Goal: Transaction & Acquisition: Purchase product/service

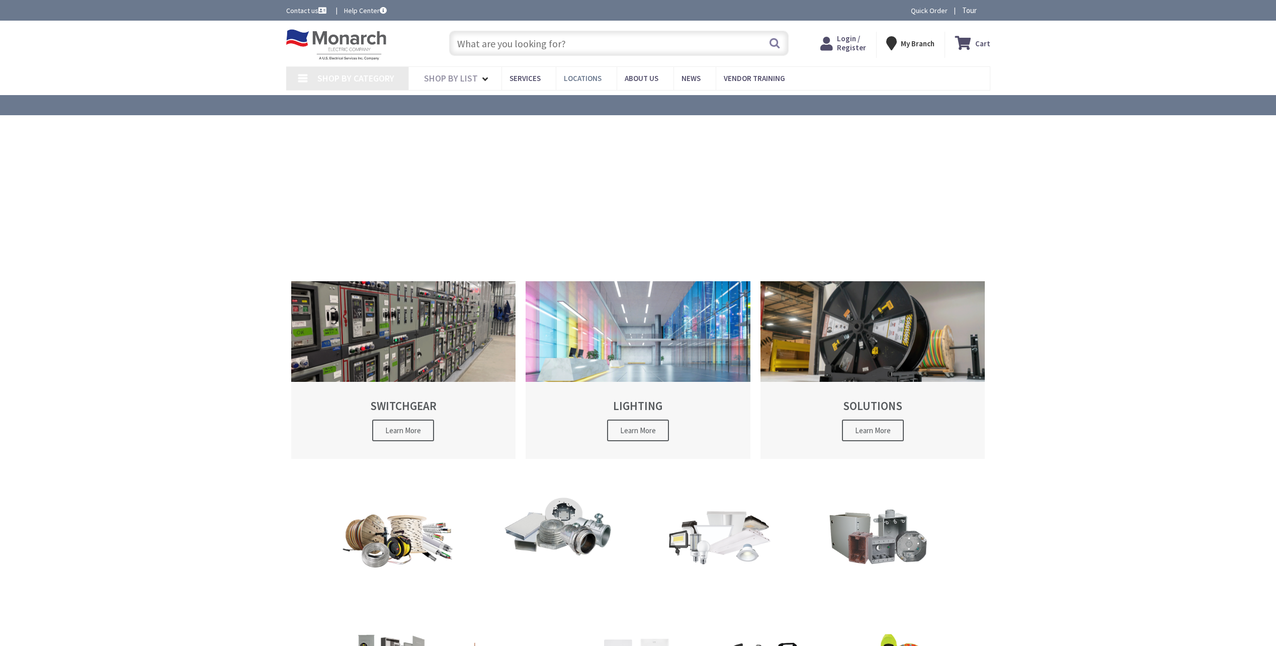
type input "[STREET_ADDRESS]"
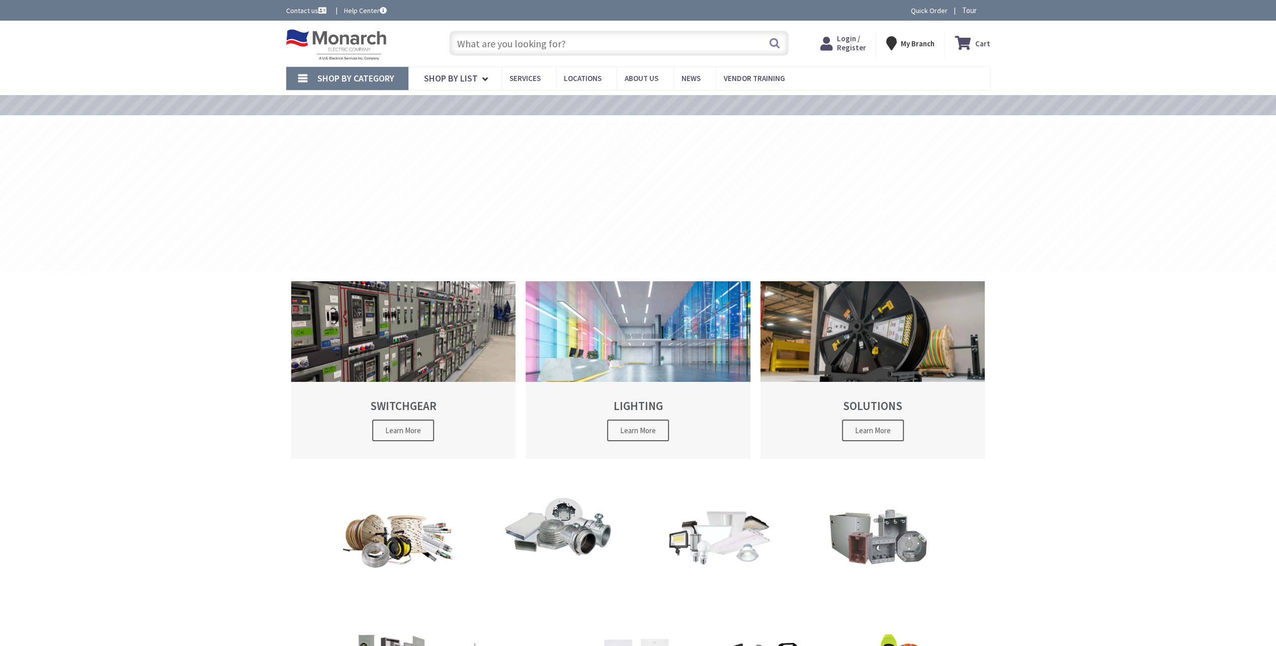
click at [559, 45] on input "text" at bounding box center [618, 43] width 339 height 25
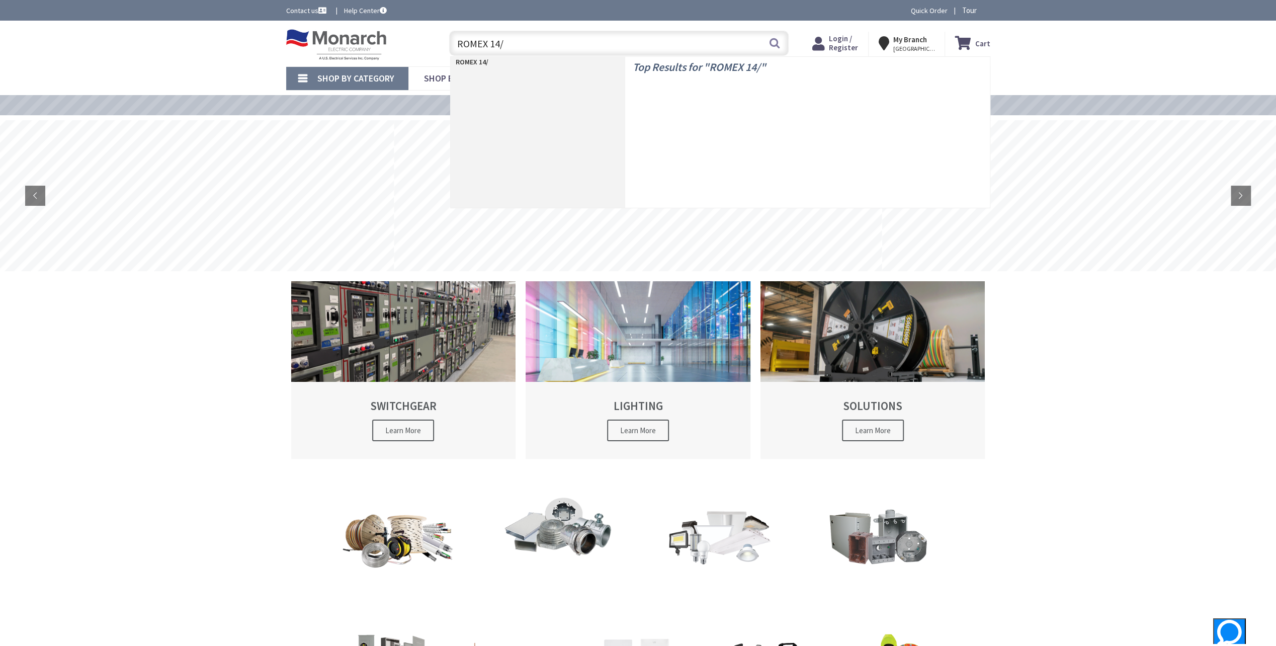
type input "ROMEX 14/2"
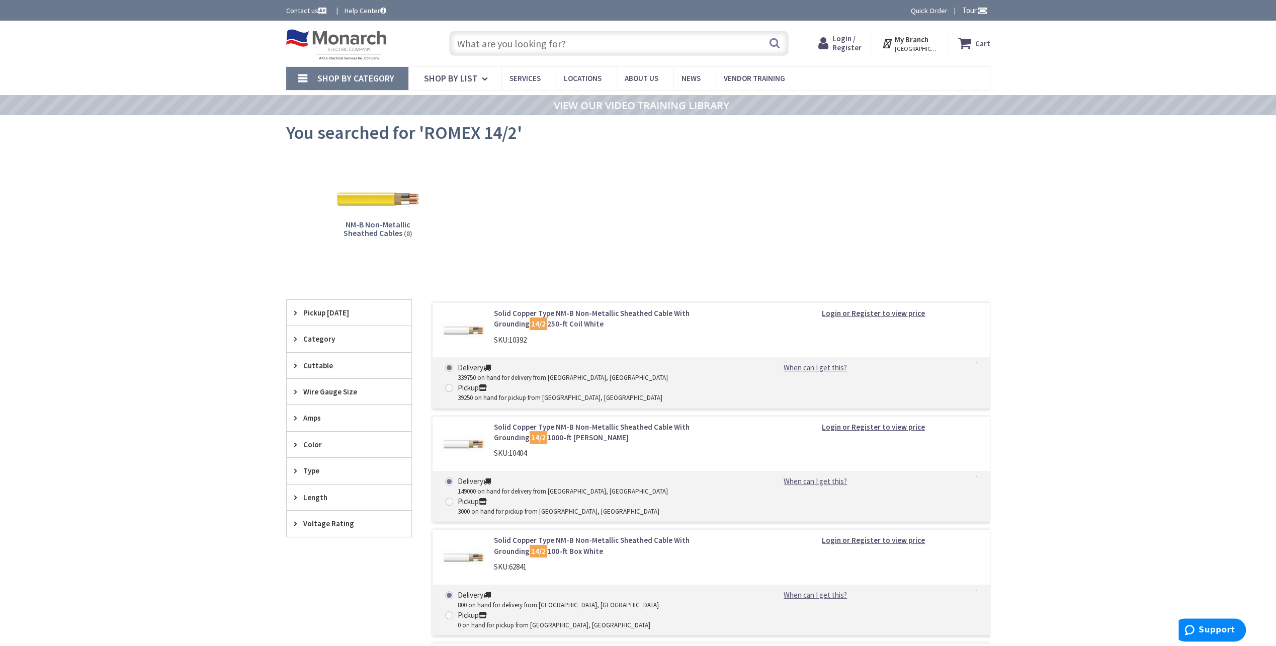
click at [601, 382] on label "Pickup 39250 on hand for pickup from New Rochelle, NY" at bounding box center [553, 392] width 217 height 20
click at [454, 384] on input "Pickup 39250 on hand for pickup from New Rochelle, NY" at bounding box center [451, 387] width 7 height 7
radio input "true"
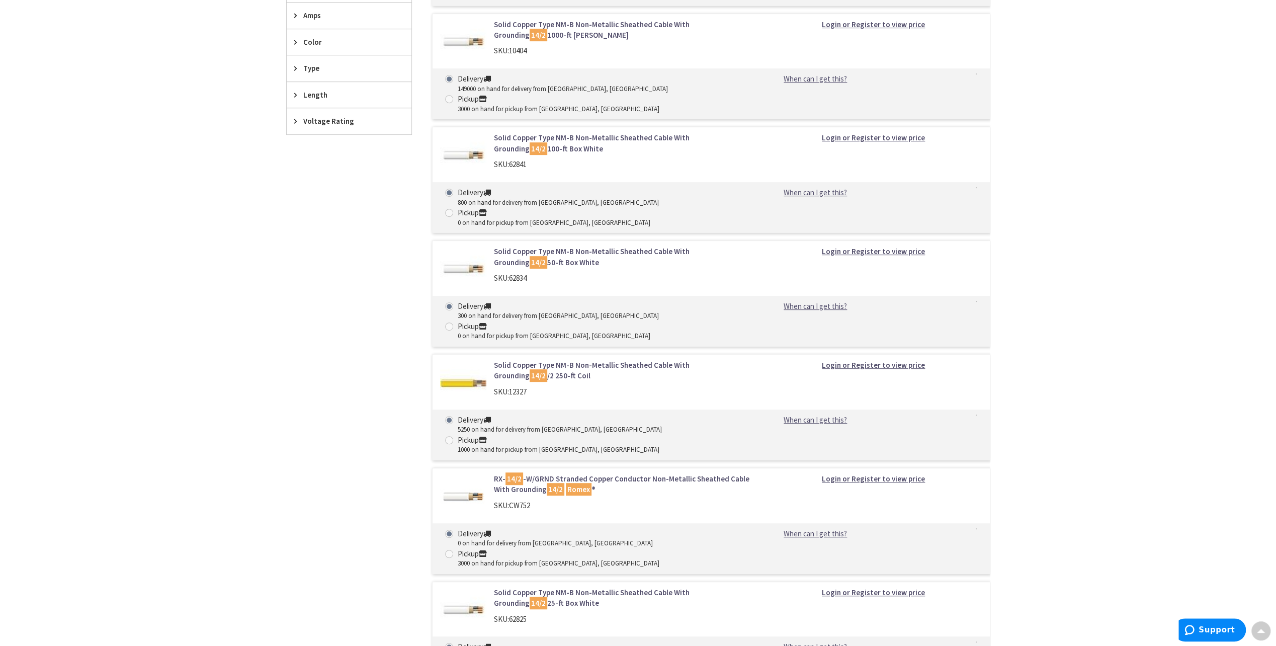
scroll to position [201, 0]
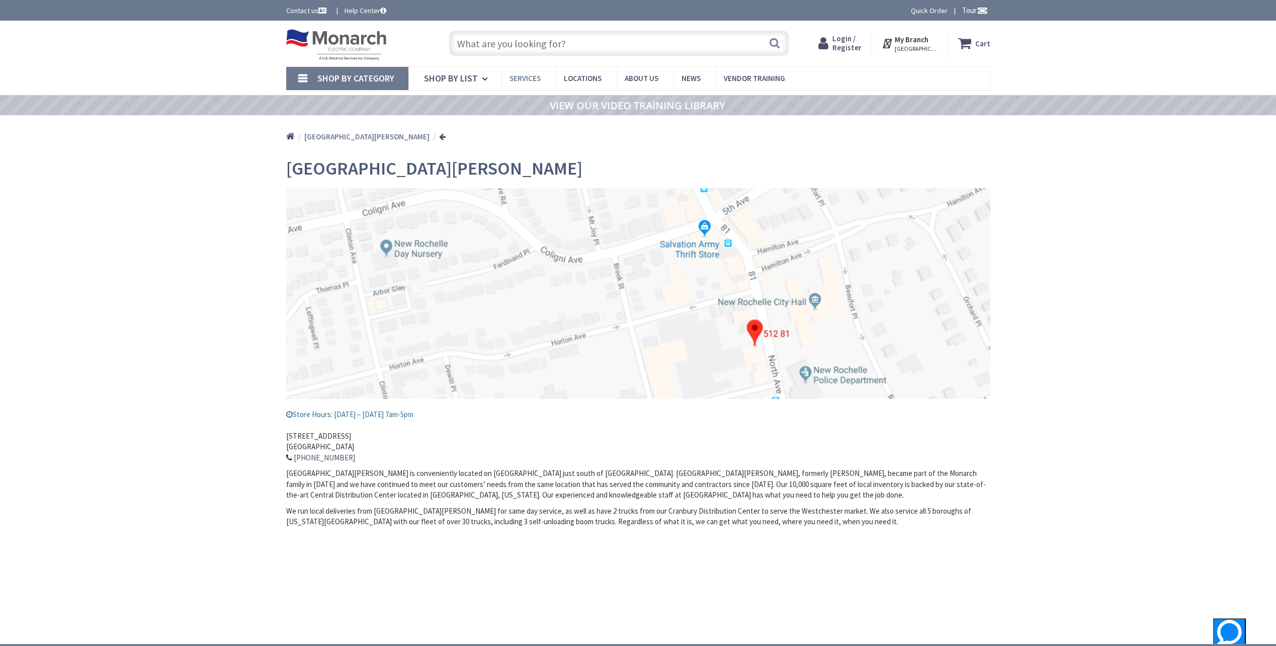
click at [533, 77] on span "Services" at bounding box center [524, 78] width 31 height 10
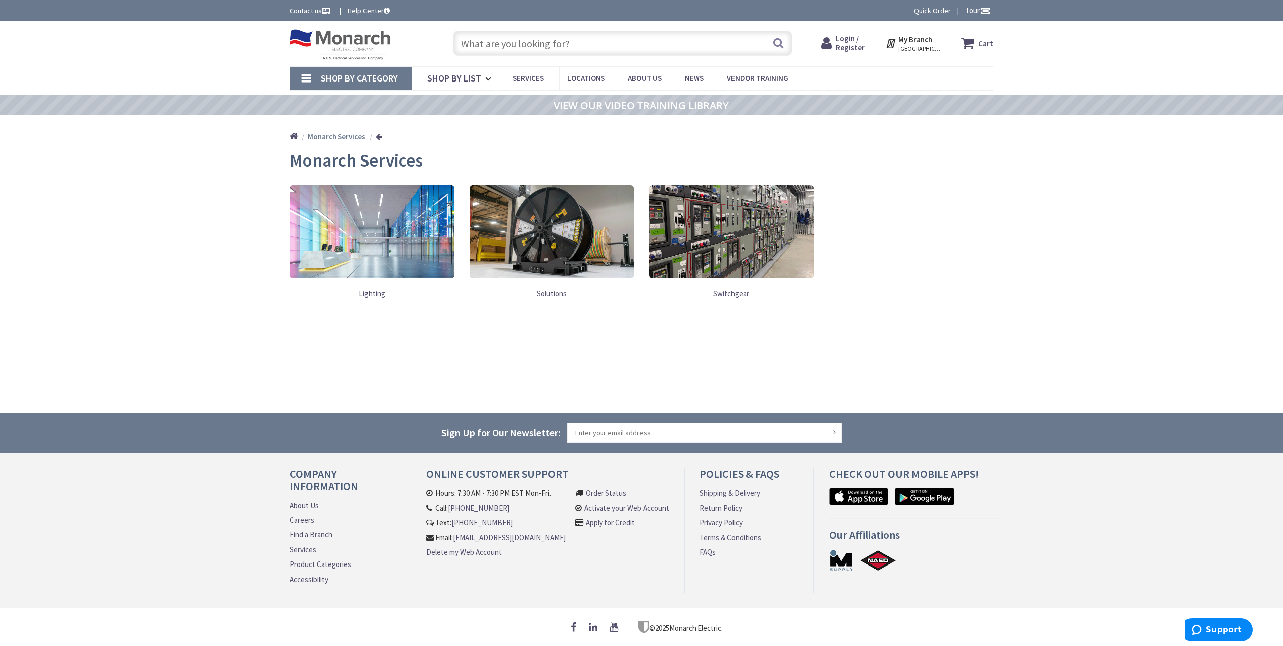
click at [378, 293] on link "Lighting" at bounding box center [372, 293] width 165 height 21
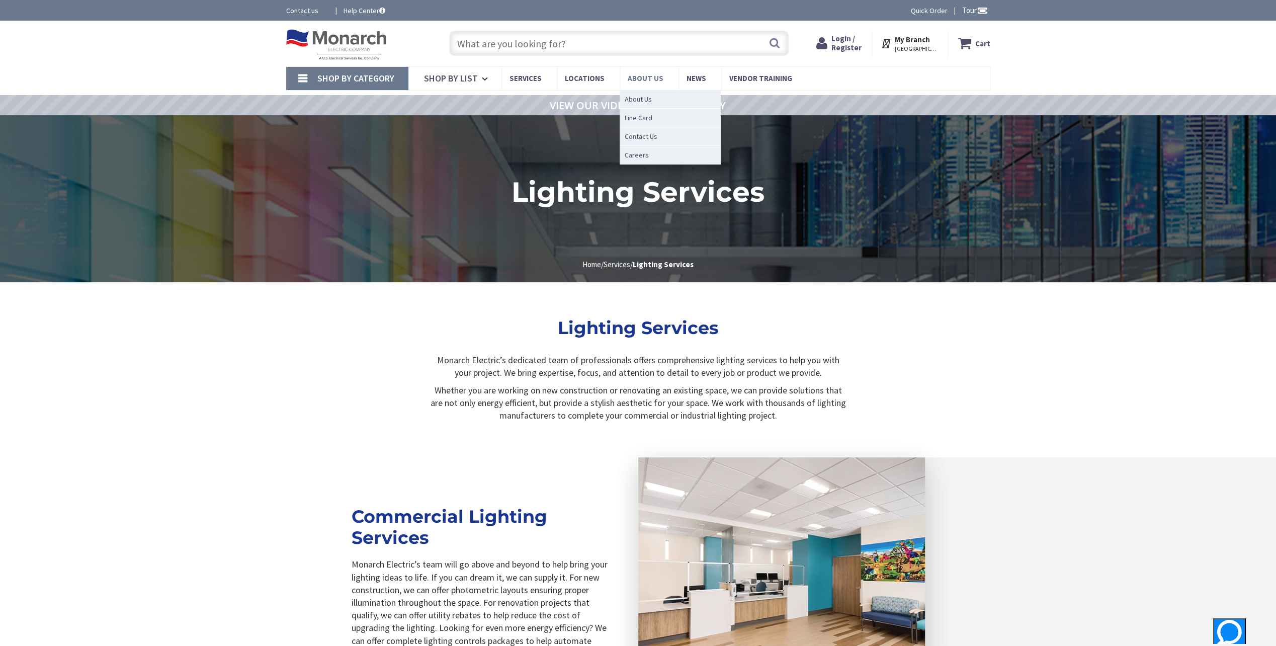
click at [657, 76] on link "About Us" at bounding box center [649, 78] width 59 height 23
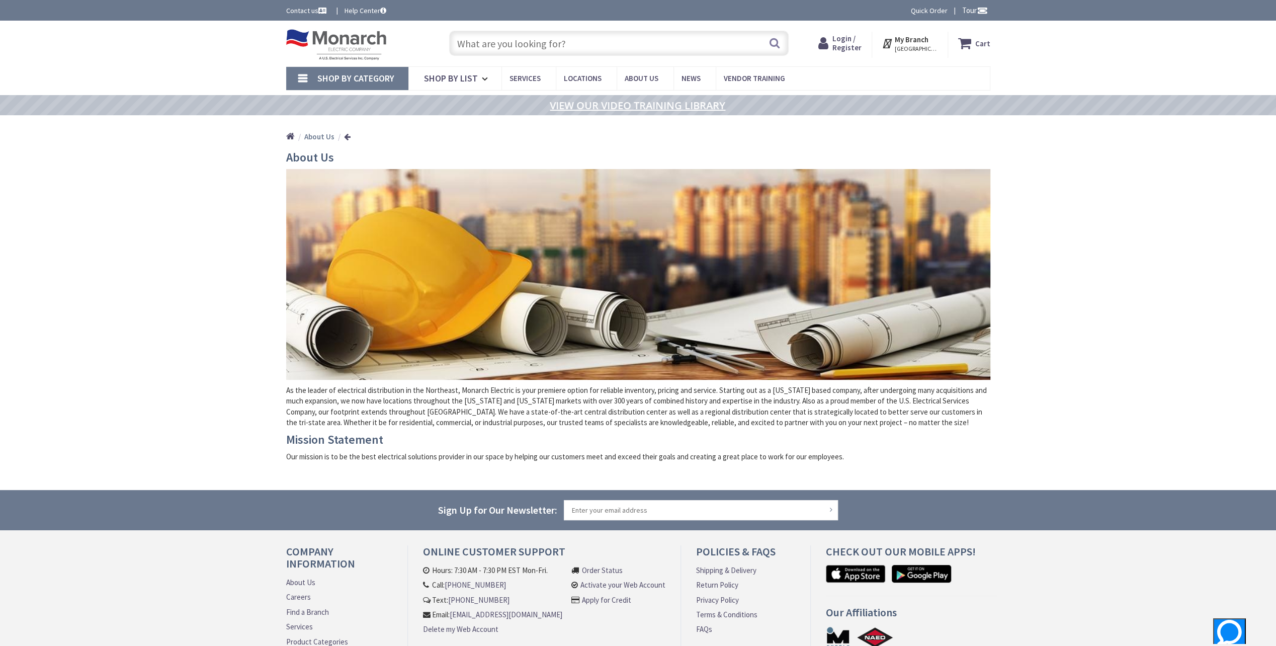
click at [578, 108] on link "VIEW OUR VIDEO TRAINING LIBRARY" at bounding box center [638, 105] width 176 height 11
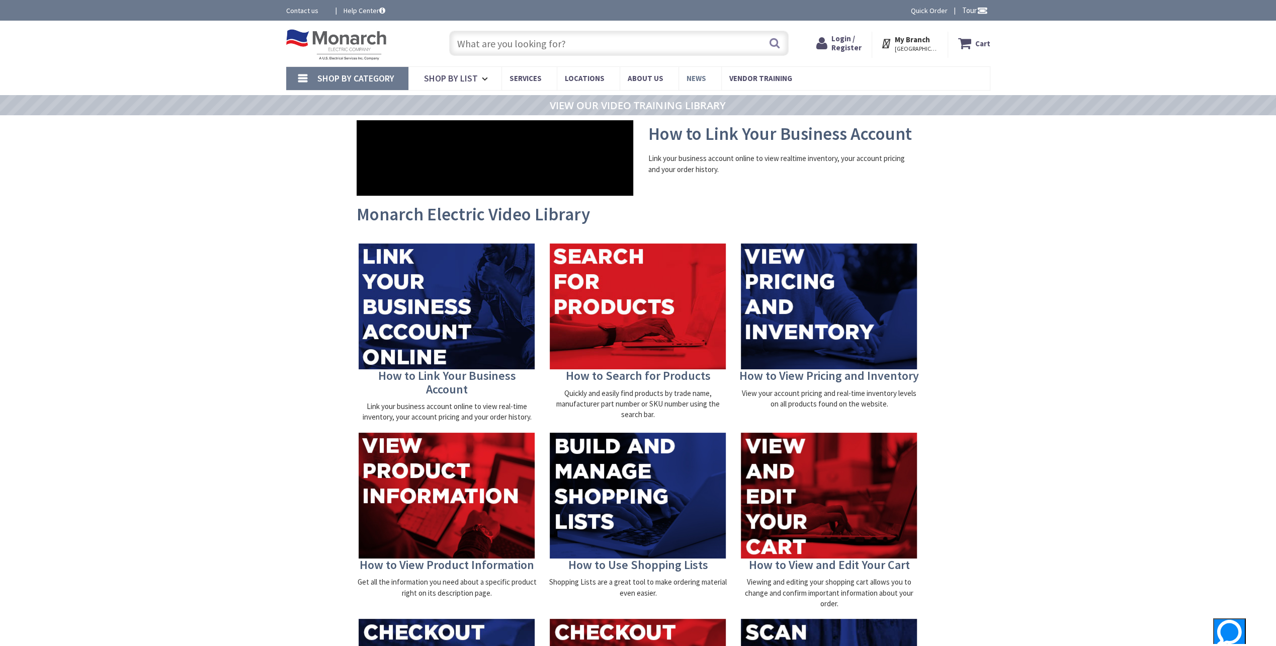
click at [697, 78] on span "News" at bounding box center [696, 78] width 20 height 10
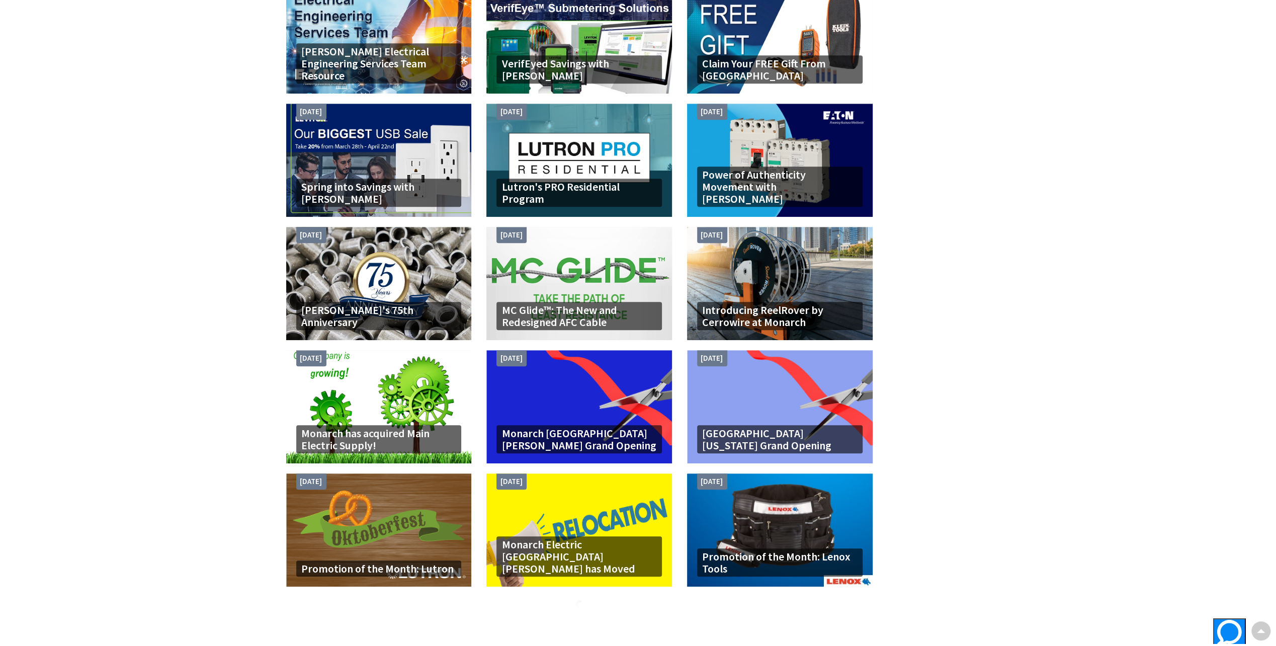
scroll to position [654, 0]
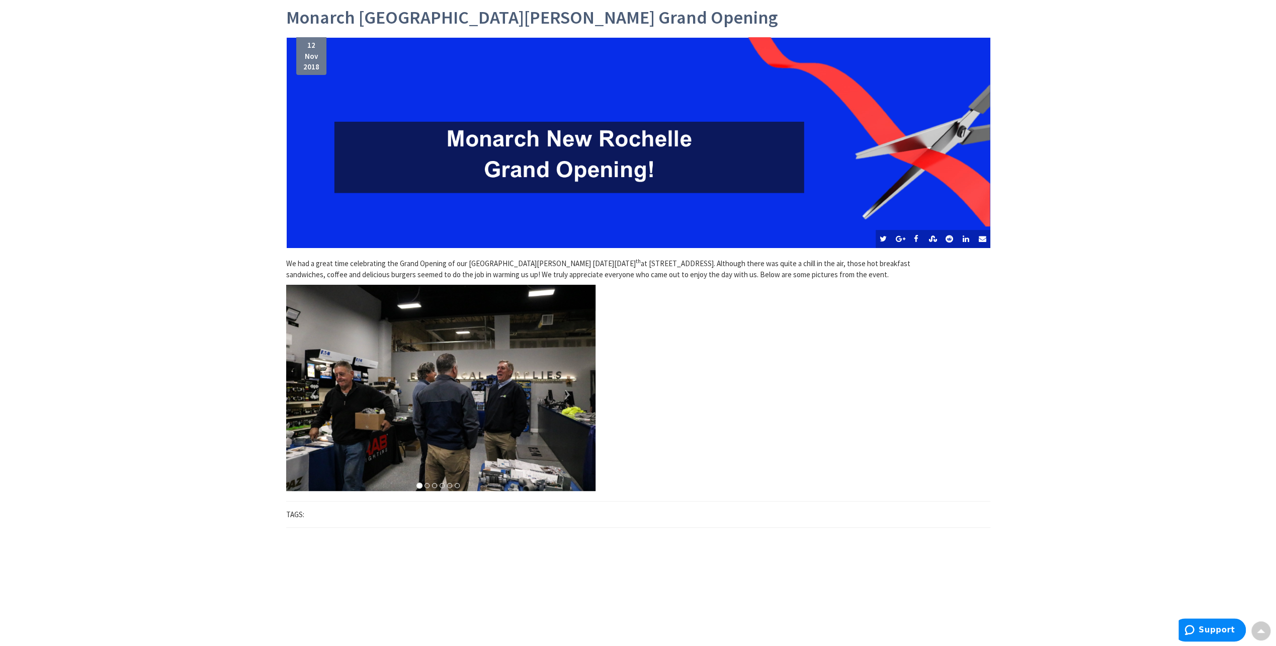
click at [426, 484] on li at bounding box center [426, 485] width 5 height 5
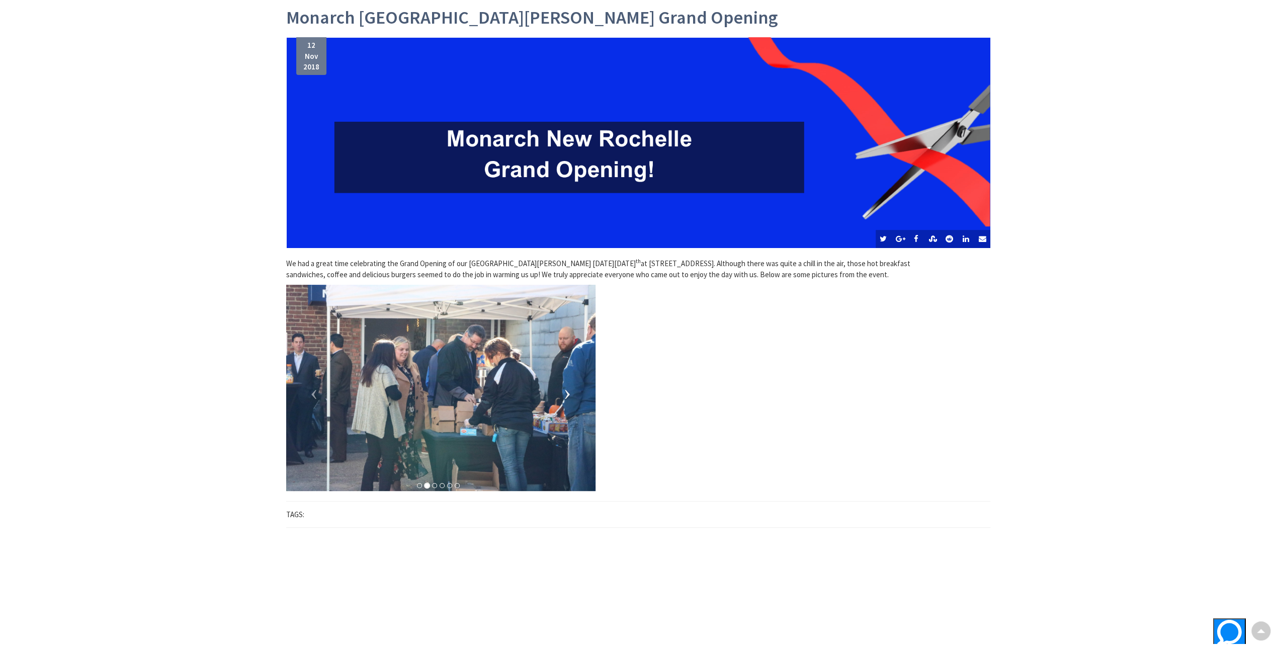
click at [568, 389] on span at bounding box center [567, 388] width 15 height 15
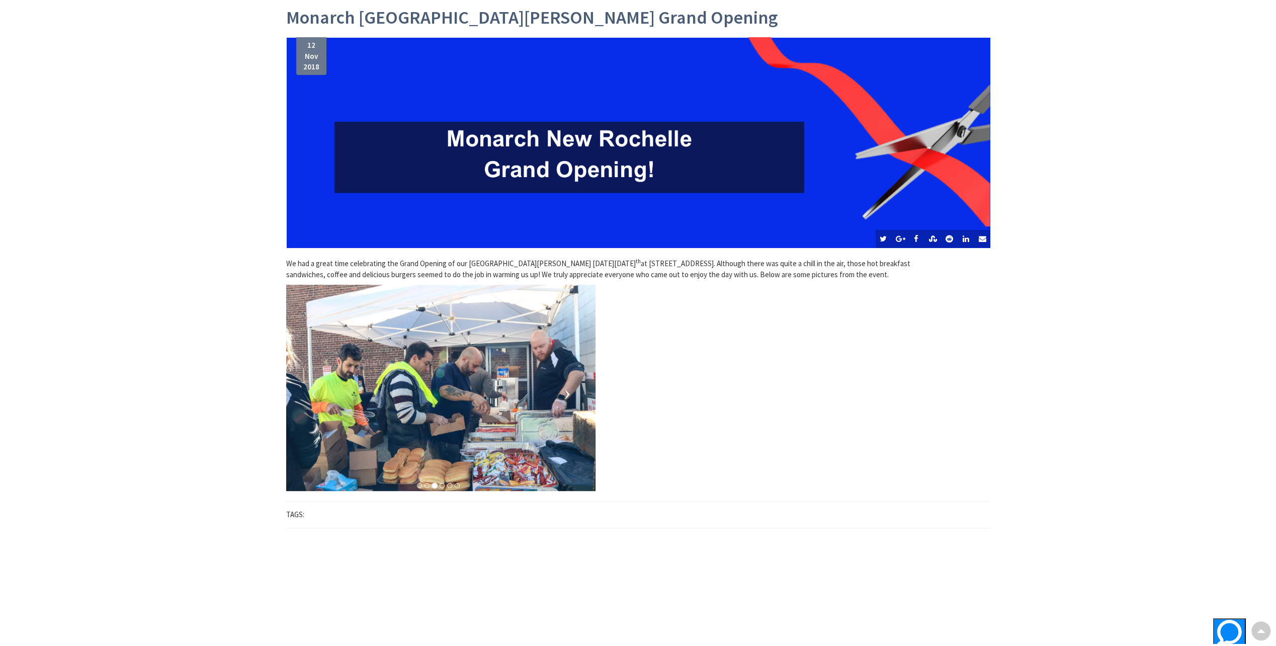
click at [568, 389] on span at bounding box center [567, 388] width 15 height 15
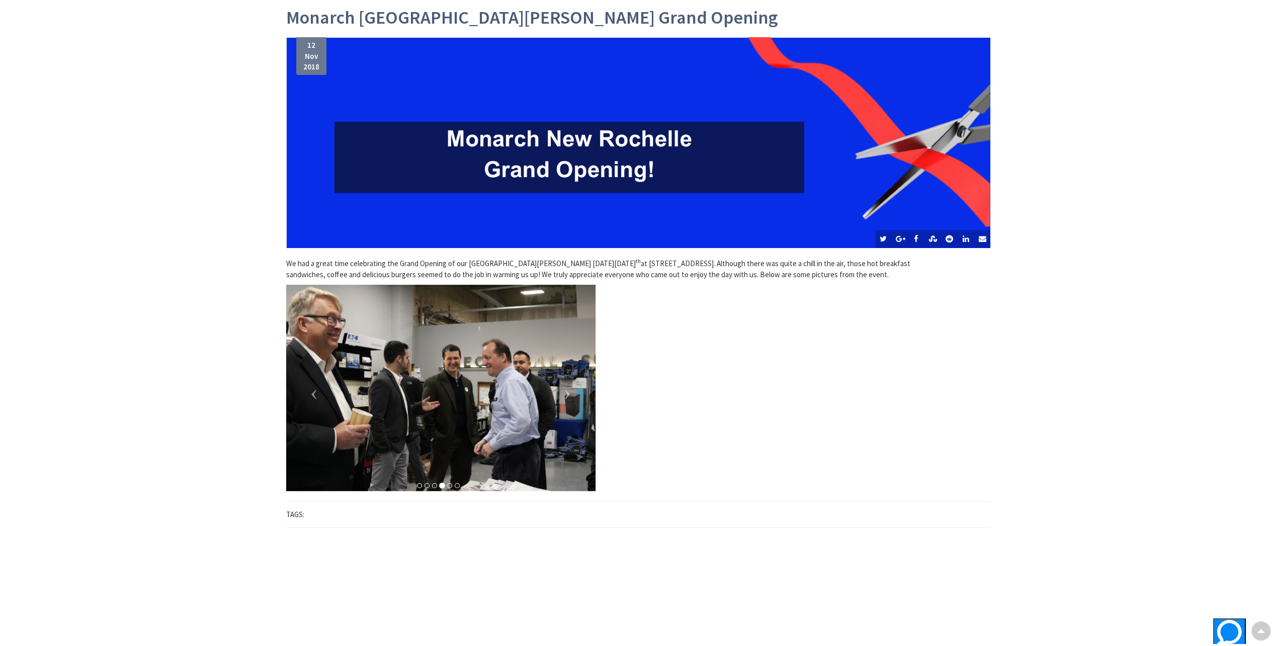
click at [423, 392] on img at bounding box center [440, 388] width 309 height 206
click at [442, 376] on img at bounding box center [440, 388] width 309 height 206
click at [573, 397] on link "Next" at bounding box center [570, 394] width 20 height 20
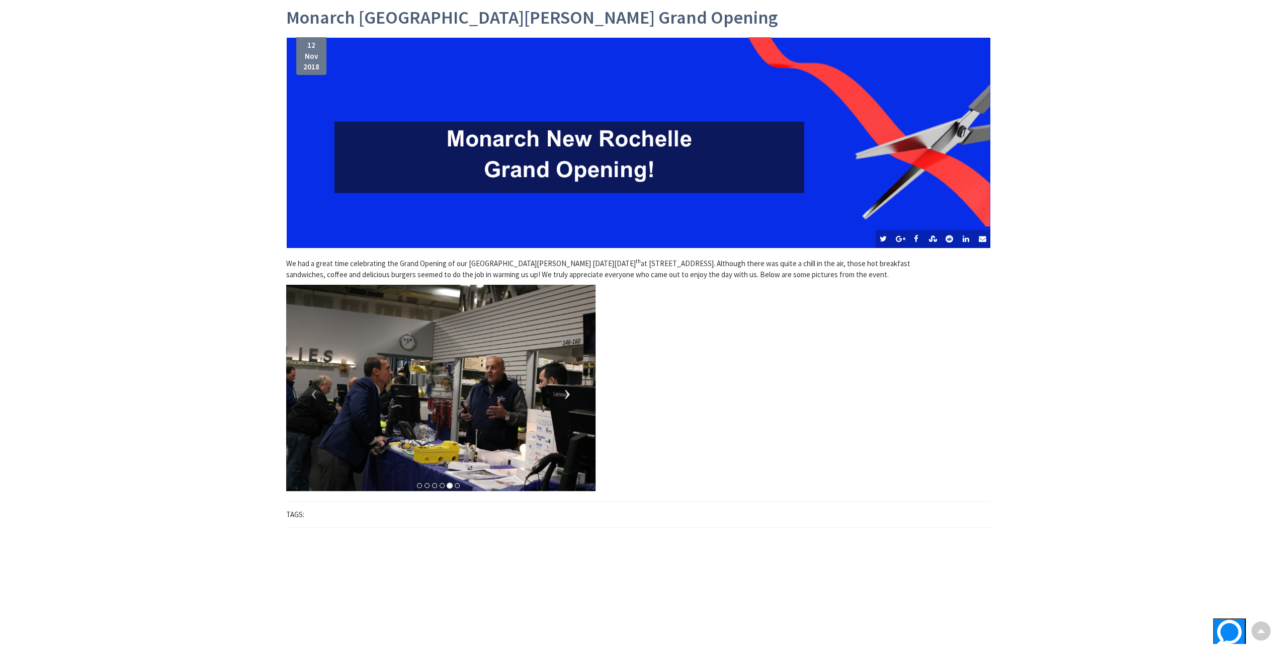
click at [573, 397] on link "Next" at bounding box center [570, 394] width 20 height 20
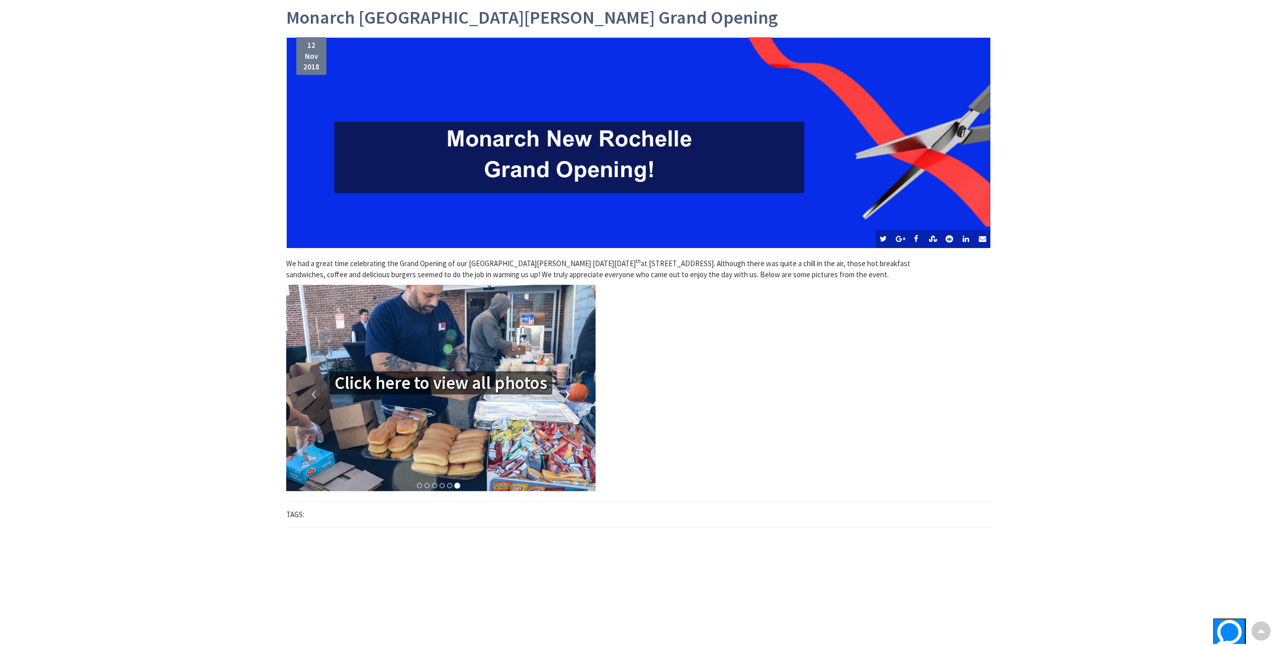
click at [573, 397] on link "Next" at bounding box center [570, 394] width 20 height 20
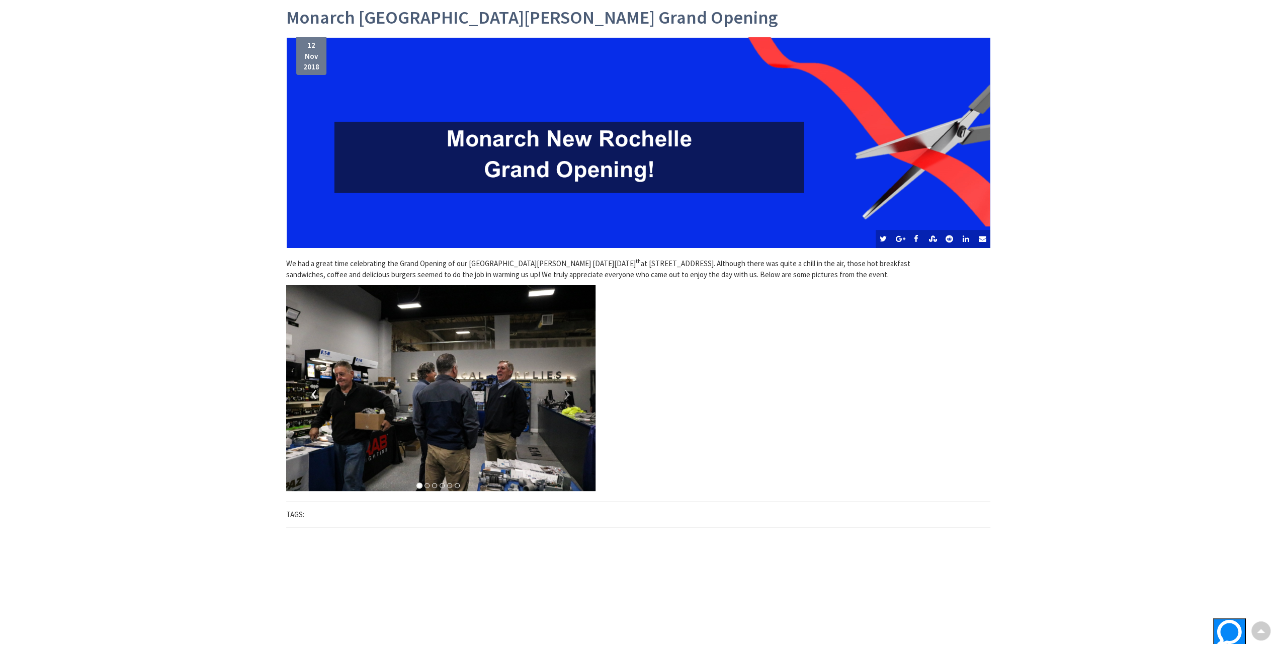
click at [320, 399] on link "Previous" at bounding box center [311, 394] width 20 height 20
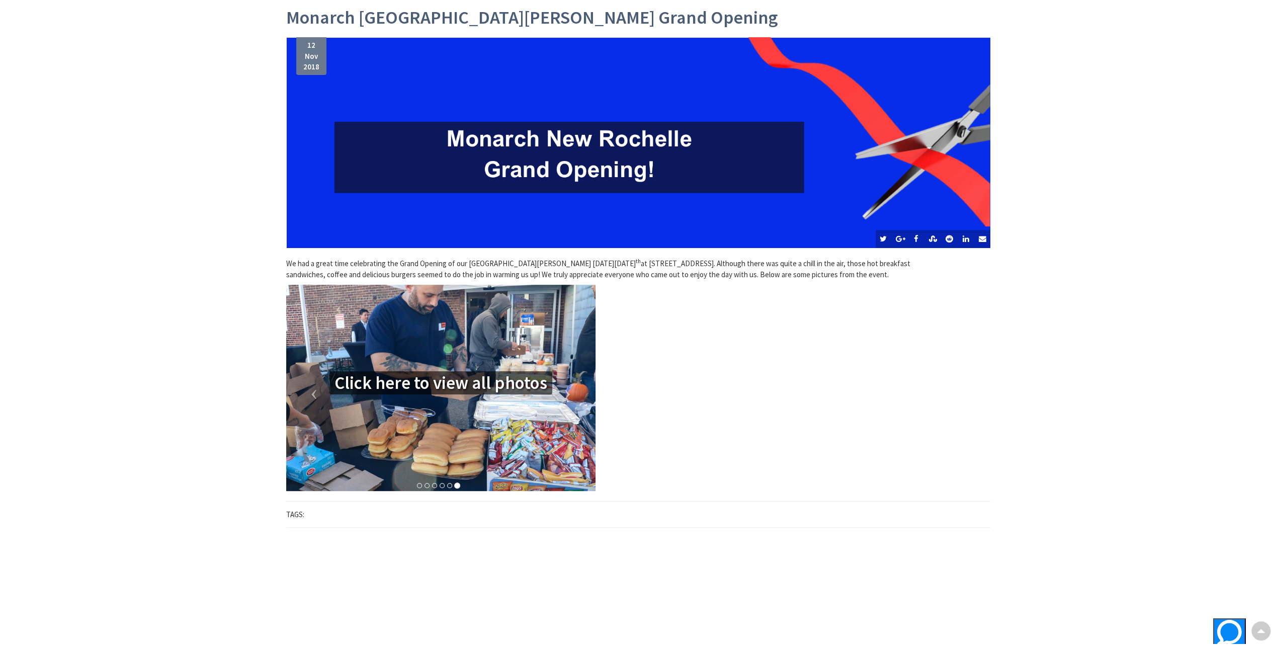
click at [457, 330] on img at bounding box center [440, 388] width 309 height 206
click at [418, 382] on link "Click here to view all photos" at bounding box center [440, 383] width 213 height 20
click at [582, 389] on div "Click here to view all photos" at bounding box center [440, 388] width 309 height 34
click at [447, 486] on ol at bounding box center [438, 485] width 60 height 11
click at [450, 487] on li at bounding box center [449, 485] width 5 height 5
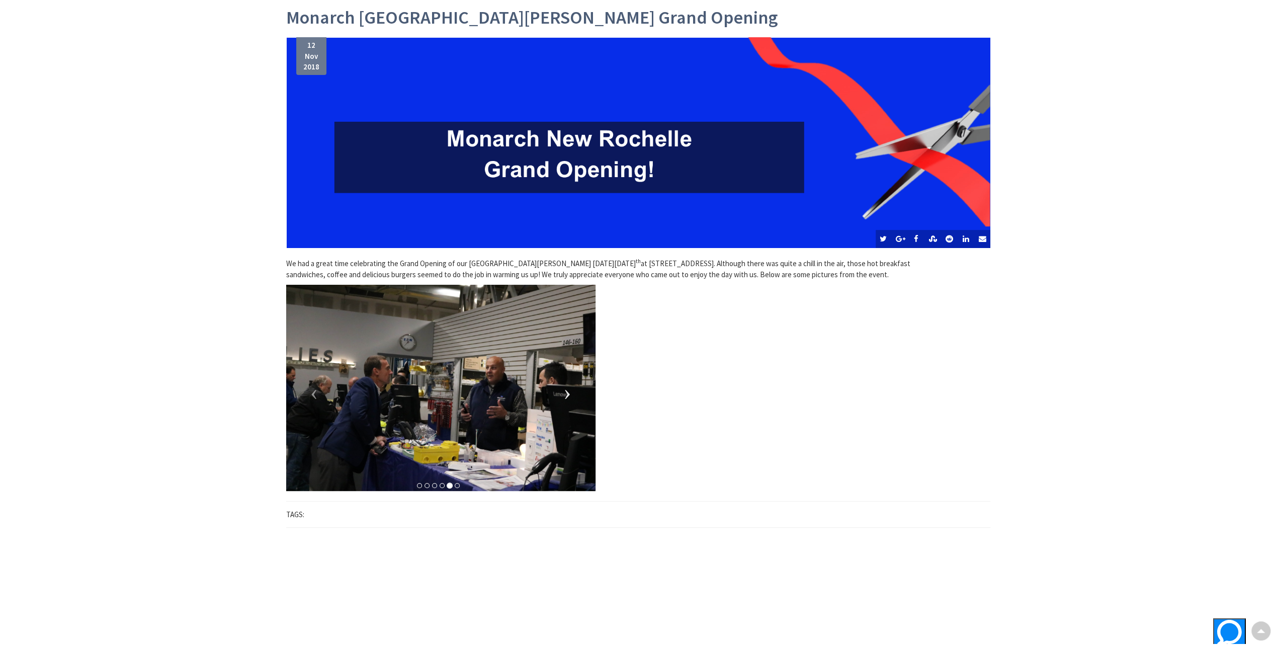
click at [570, 396] on span at bounding box center [567, 388] width 15 height 15
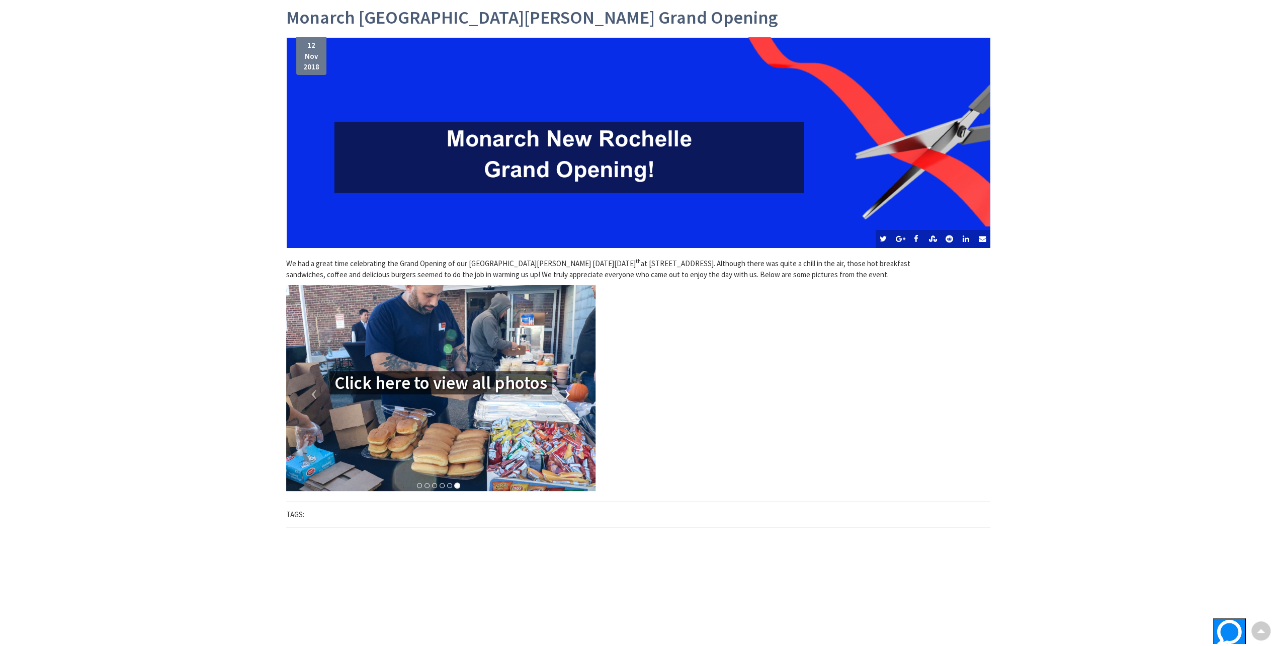
click at [570, 394] on span at bounding box center [567, 388] width 15 height 15
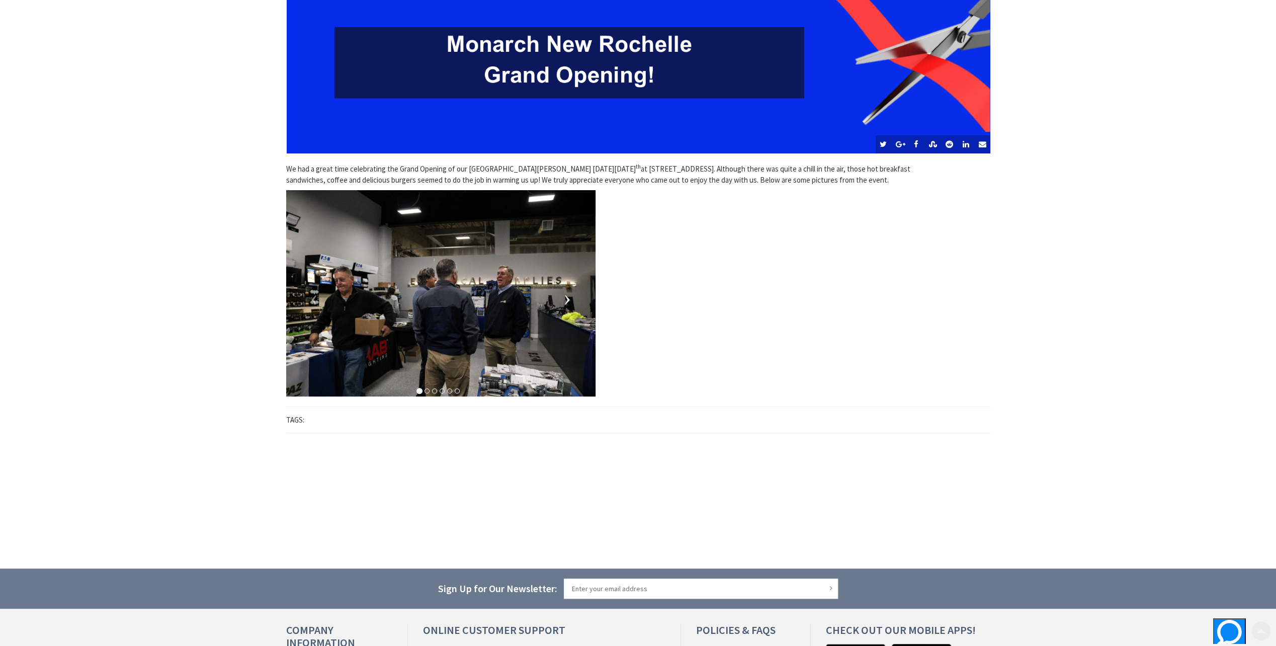
scroll to position [251, 0]
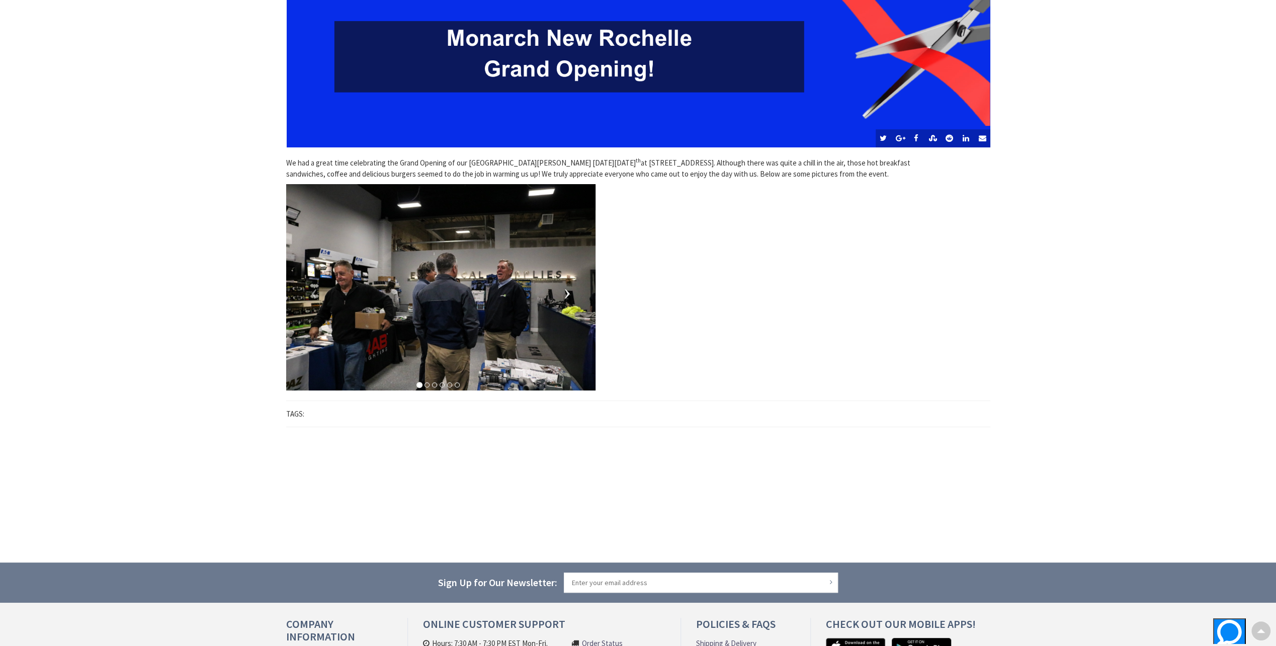
click at [565, 286] on span at bounding box center [567, 287] width 15 height 15
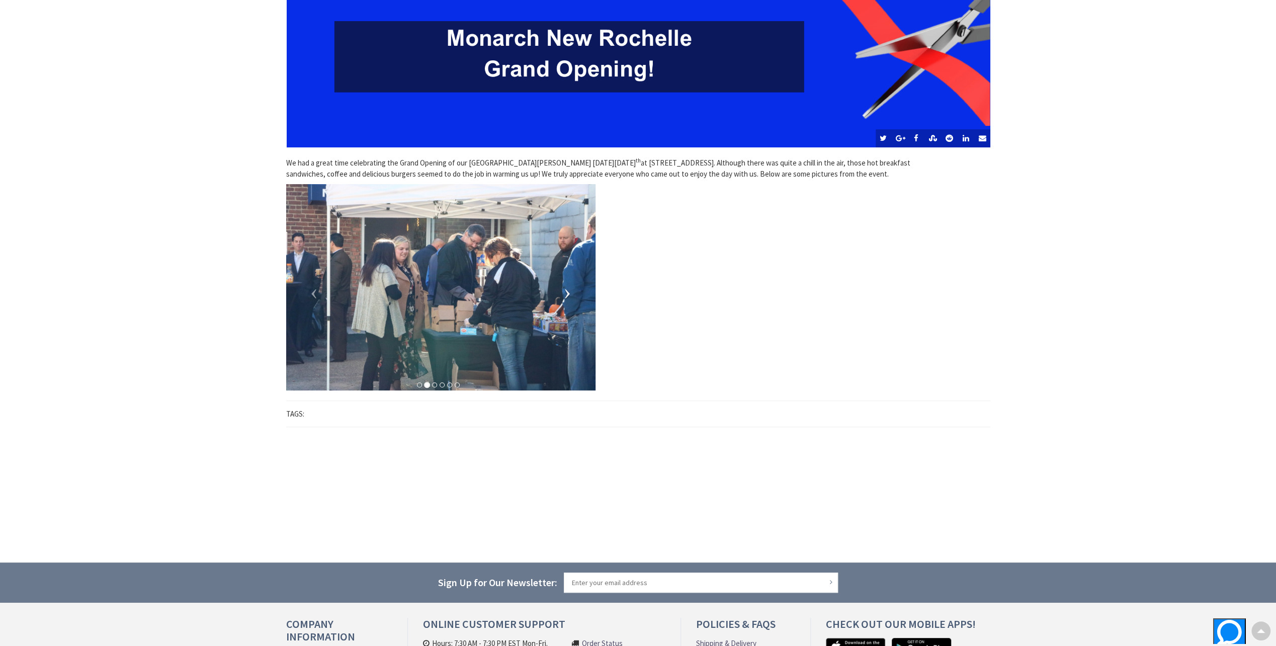
click at [565, 286] on span at bounding box center [567, 287] width 15 height 15
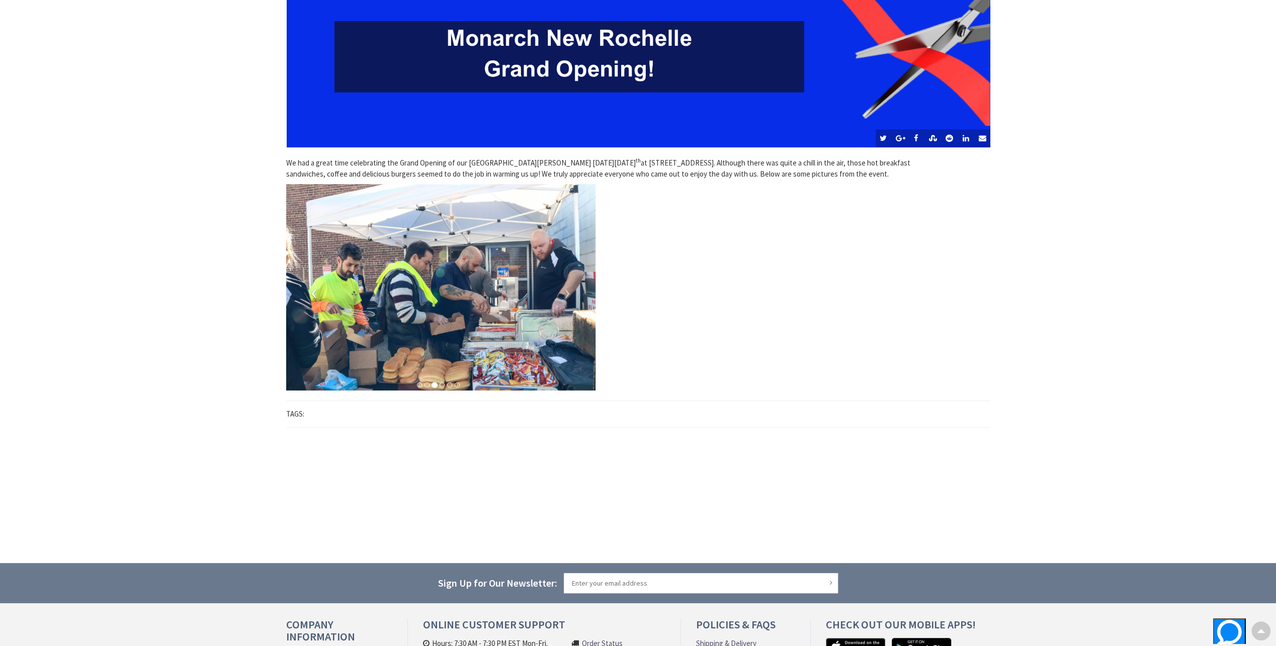
click at [318, 291] on span at bounding box center [313, 287] width 15 height 15
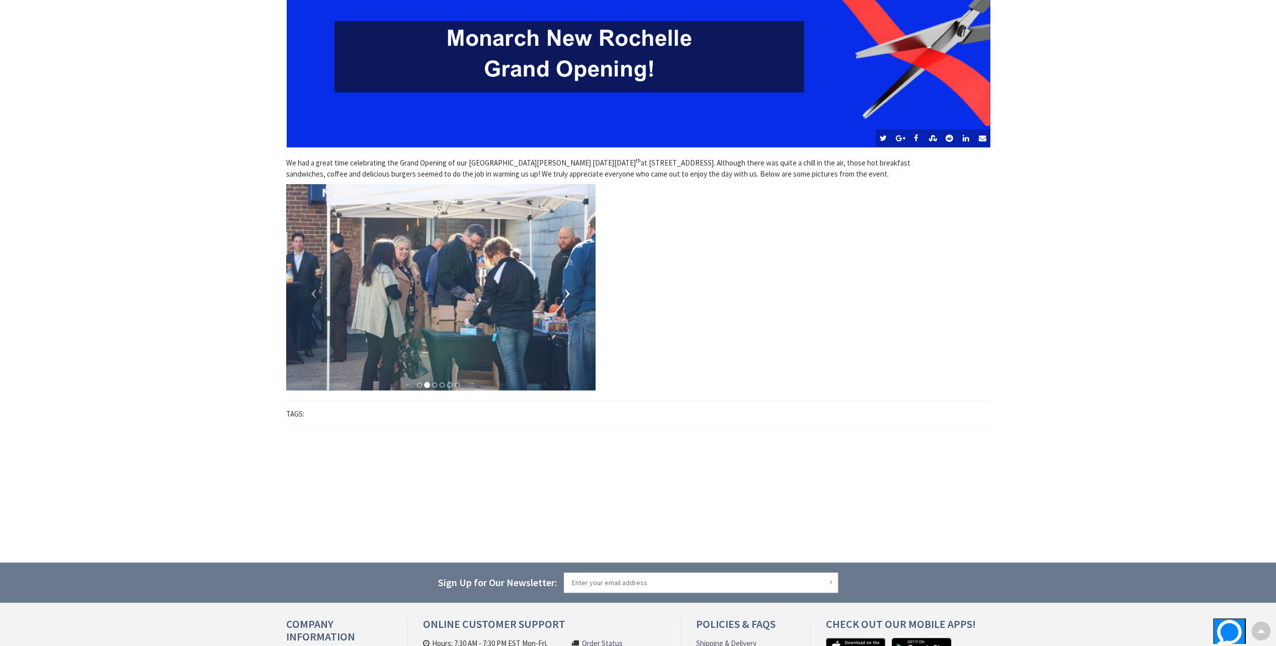
click at [569, 292] on span at bounding box center [567, 287] width 15 height 15
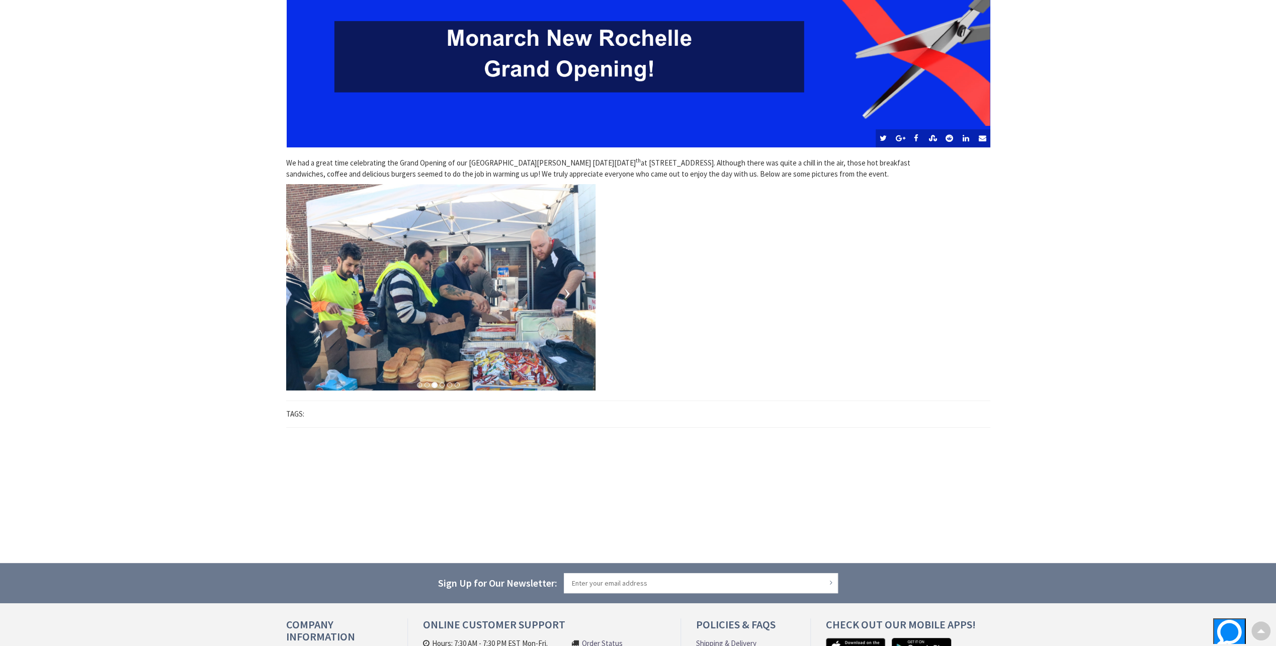
click at [569, 292] on span at bounding box center [567, 287] width 15 height 15
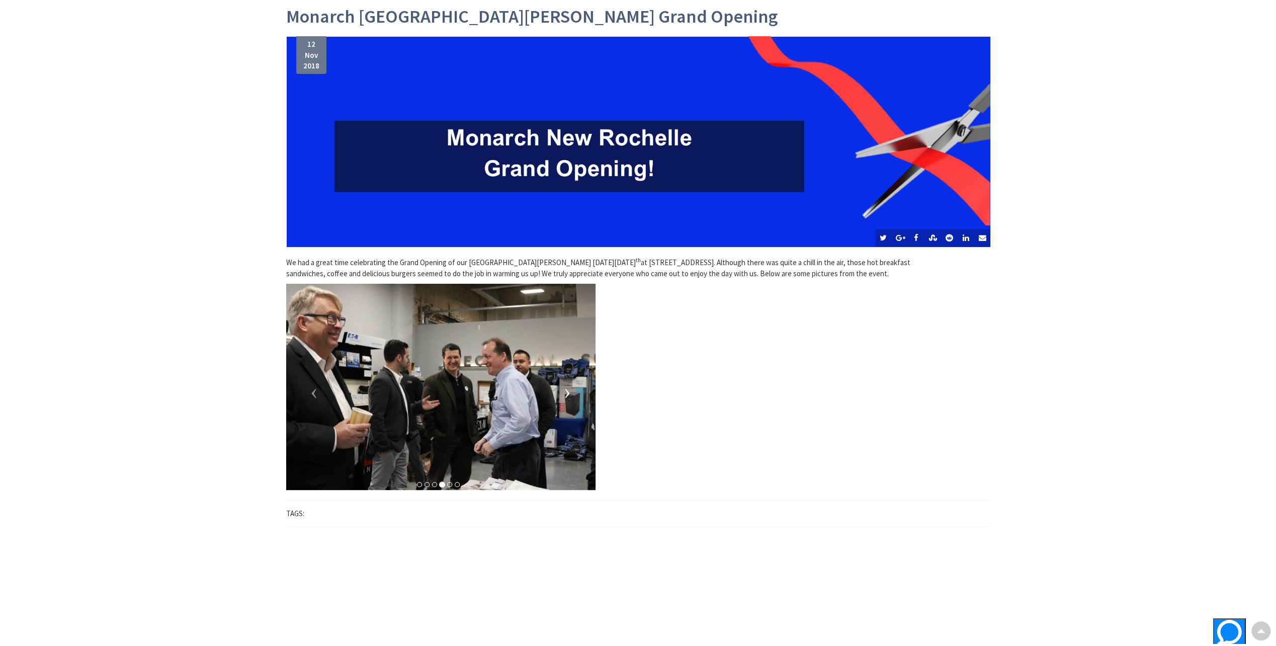
scroll to position [0, 0]
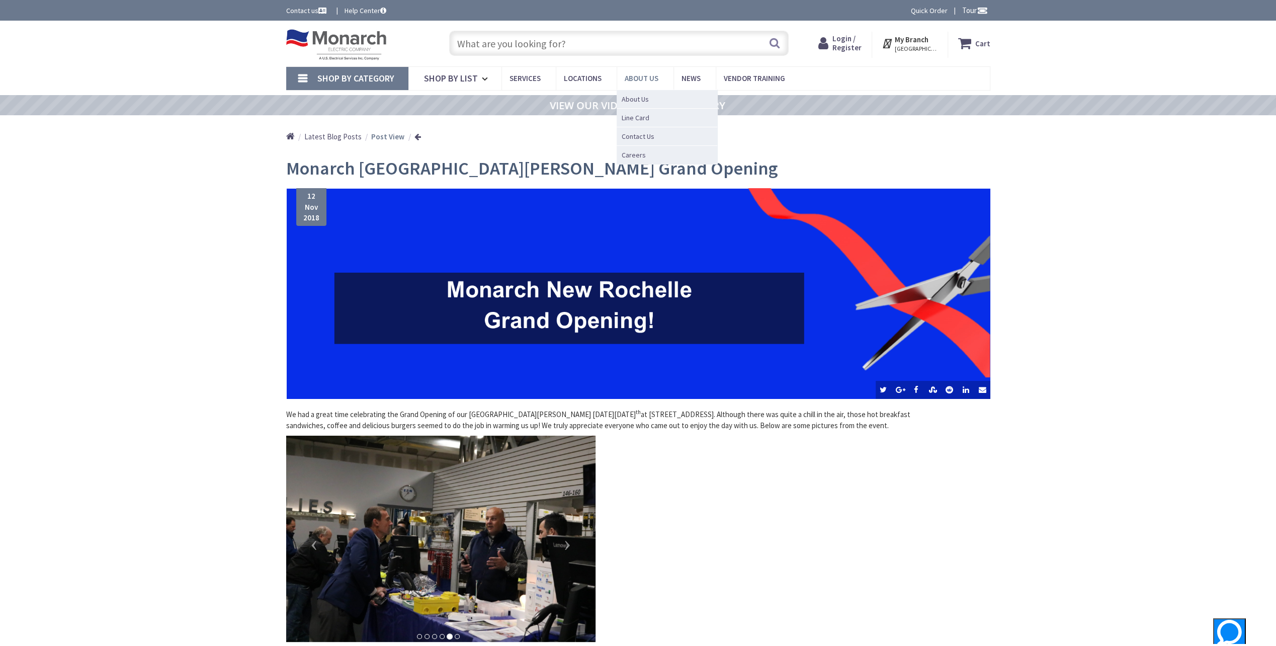
click at [640, 85] on link "About Us" at bounding box center [645, 78] width 57 height 23
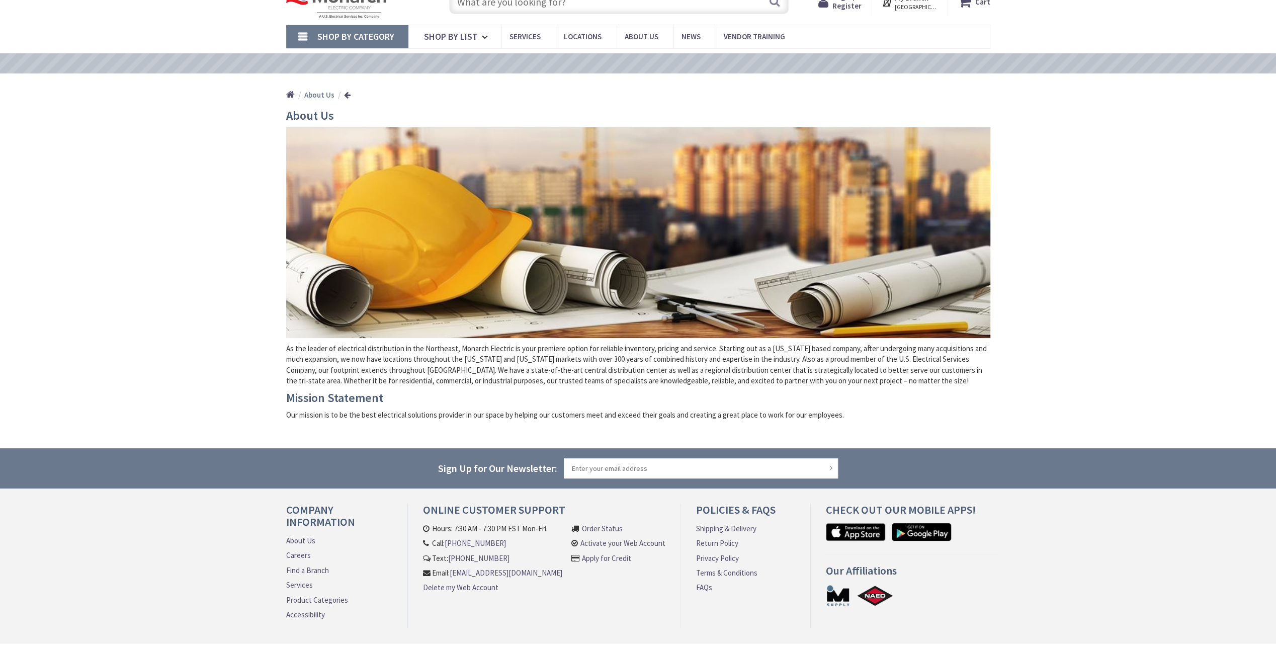
scroll to position [79, 0]
